Goal: Information Seeking & Learning: Learn about a topic

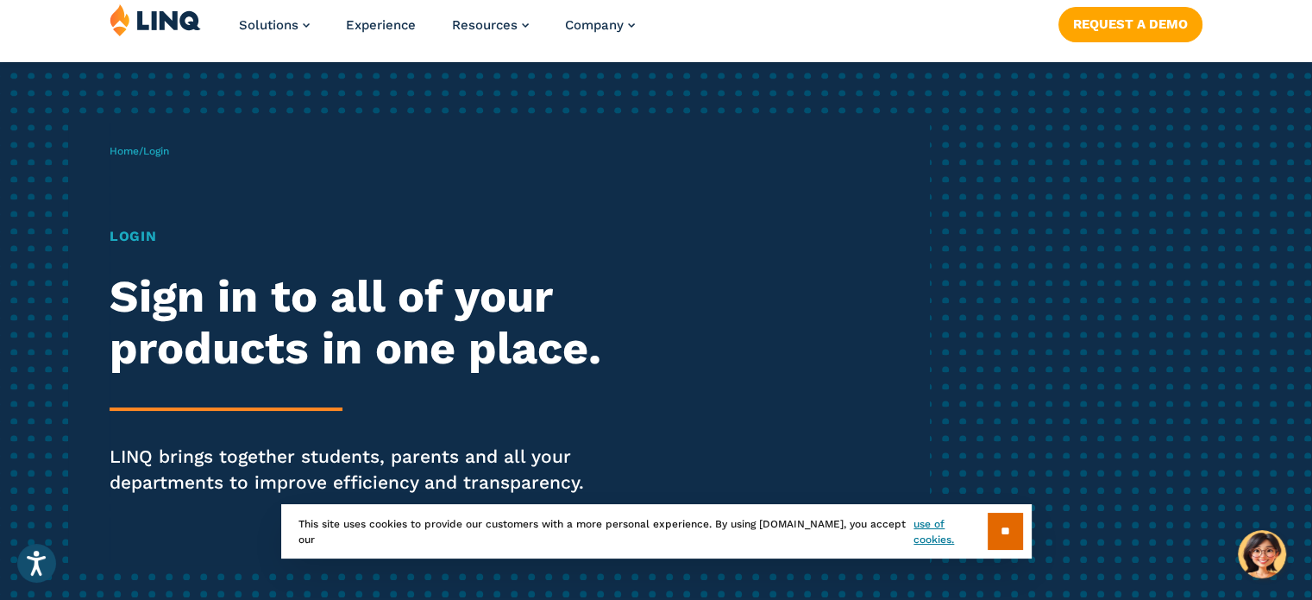
scroll to position [35, 0]
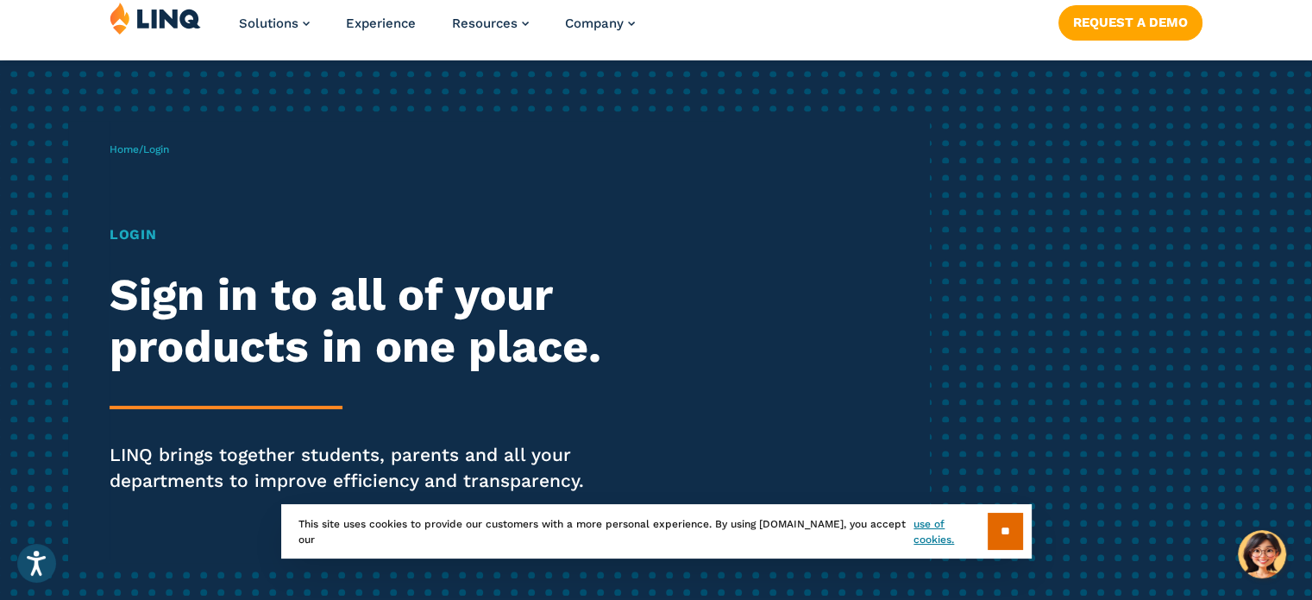
click at [150, 241] on h1 "Login" at bounding box center [363, 234] width 506 height 21
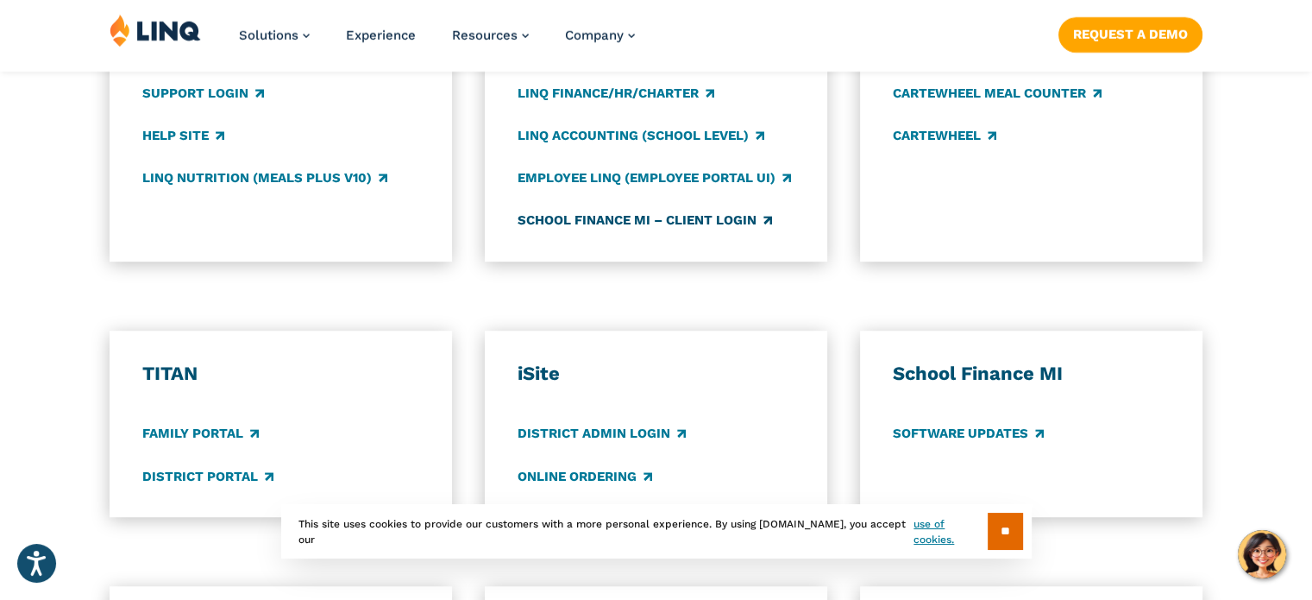
scroll to position [1056, 0]
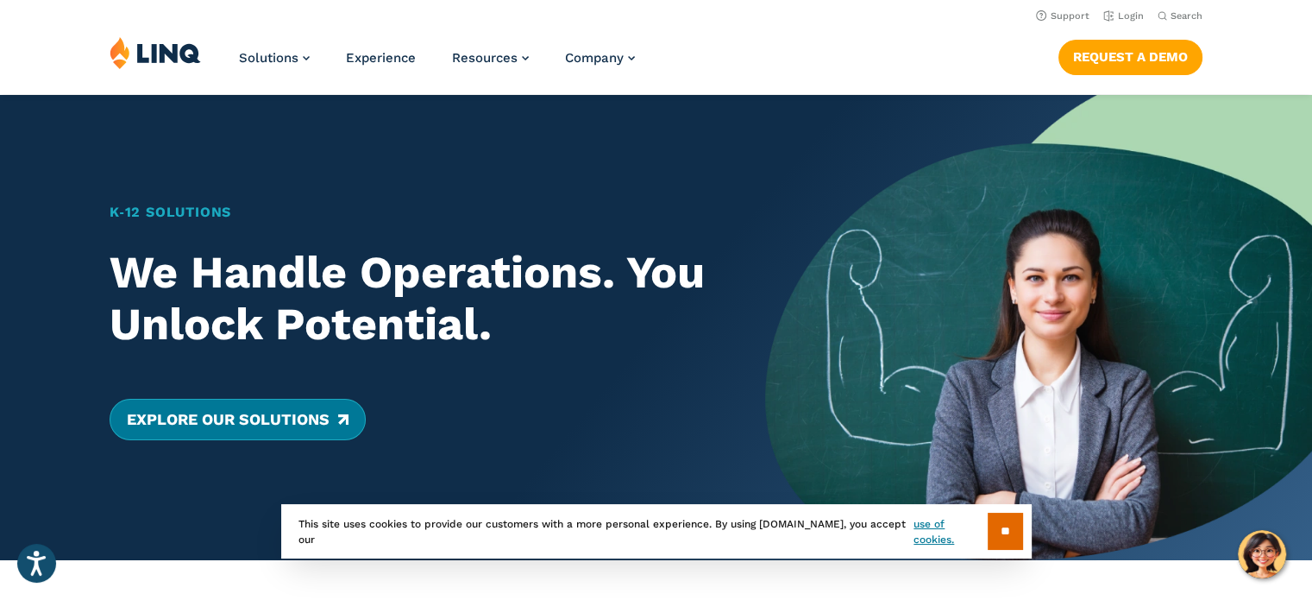
click at [331, 399] on link "Explore Our Solutions" at bounding box center [238, 419] width 256 height 41
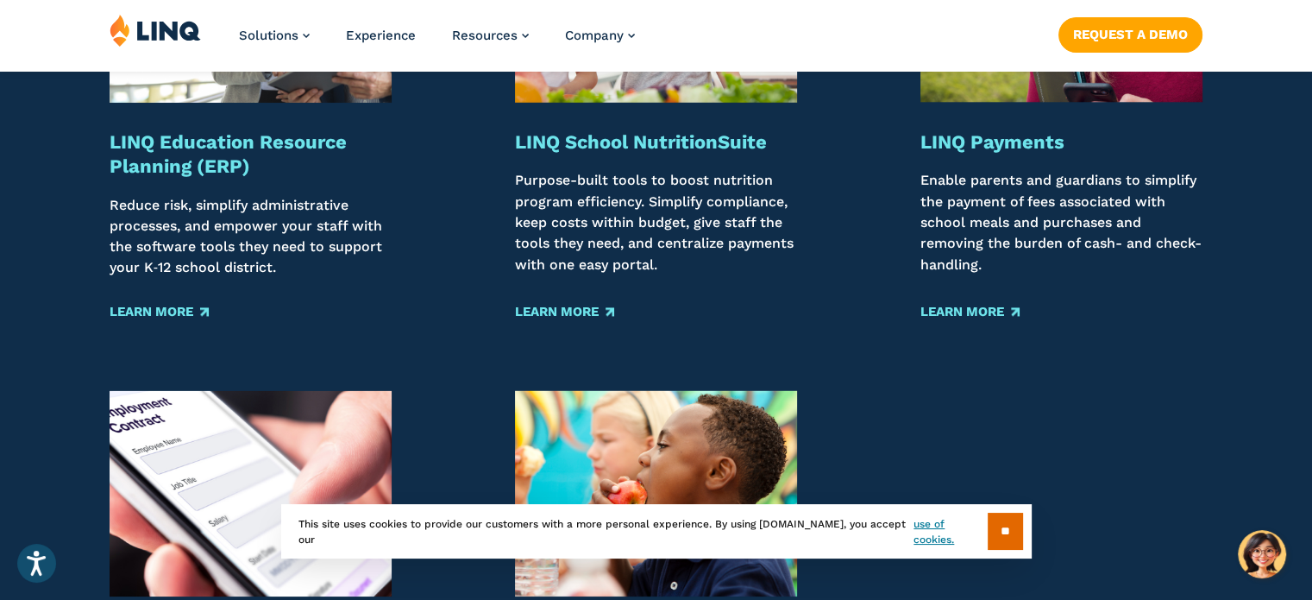
scroll to position [2246, 0]
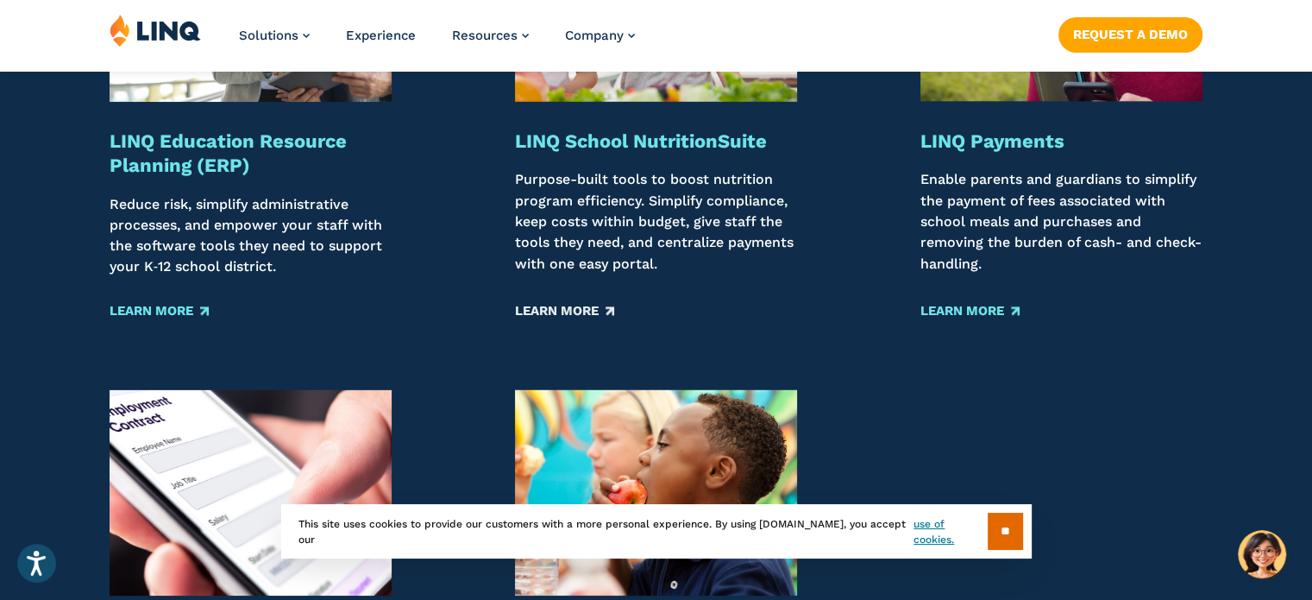
click at [595, 305] on link "Learn More" at bounding box center [564, 310] width 99 height 19
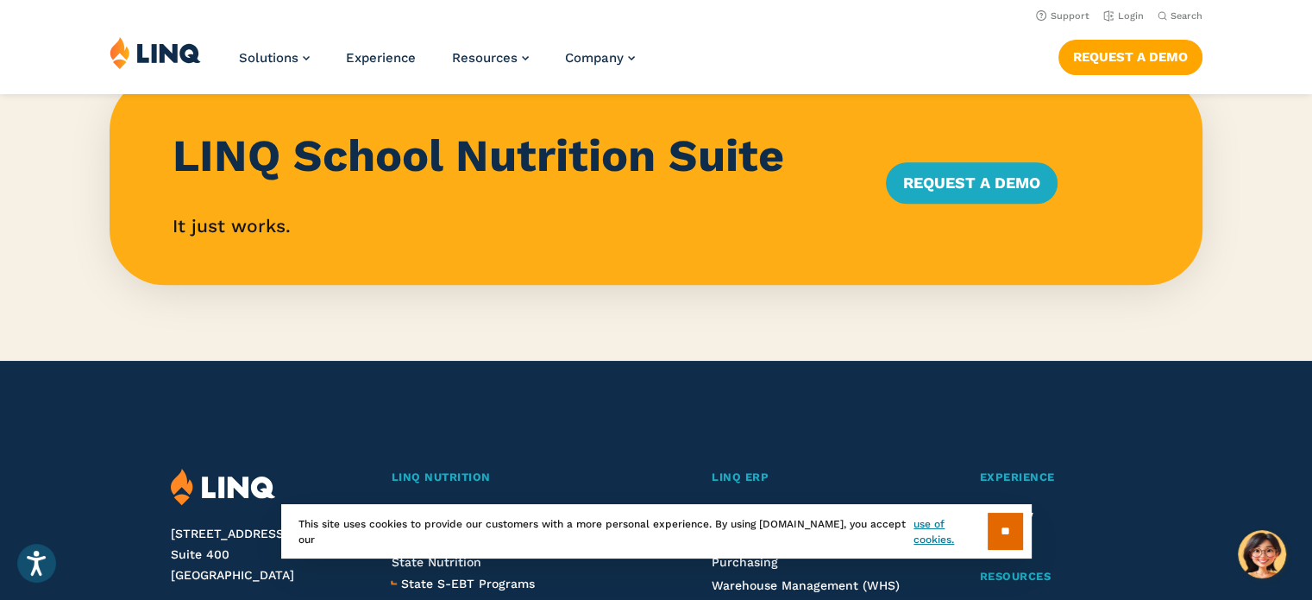
scroll to position [1618, 0]
